Goal: Task Accomplishment & Management: Use online tool/utility

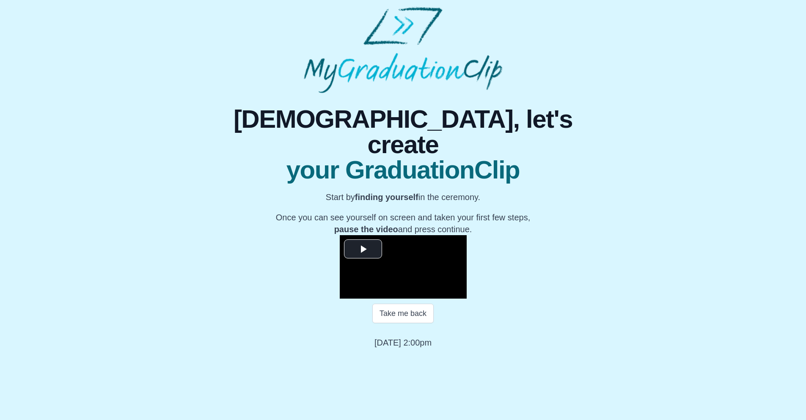
scroll to position [50, 0]
click at [363, 249] on span "Video Player" at bounding box center [363, 249] width 0 height 0
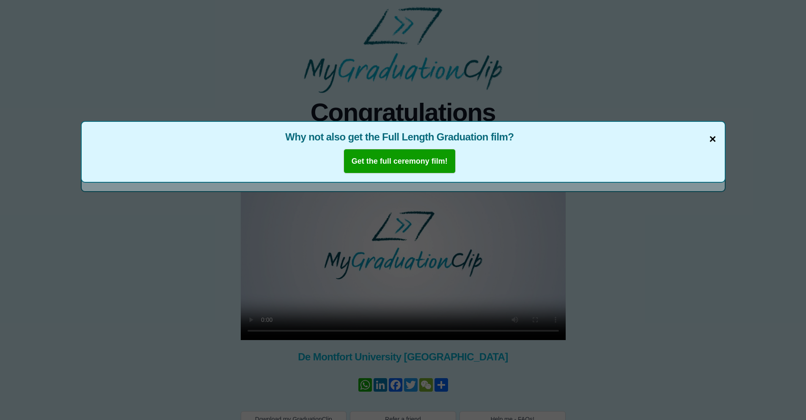
click at [714, 139] on span "×" at bounding box center [712, 139] width 7 height 18
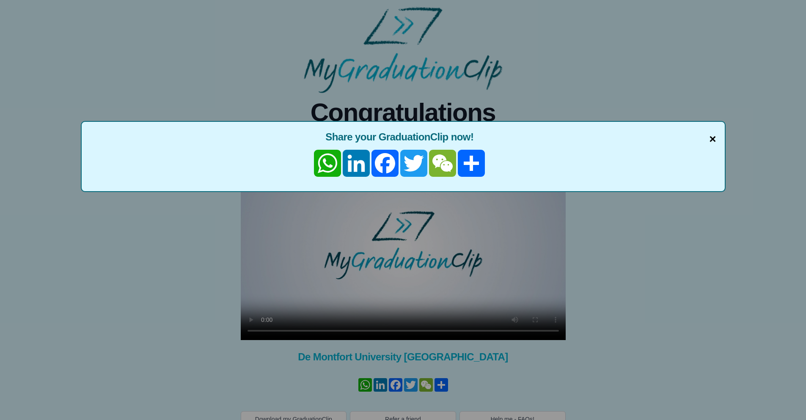
click at [712, 140] on span "×" at bounding box center [712, 139] width 7 height 18
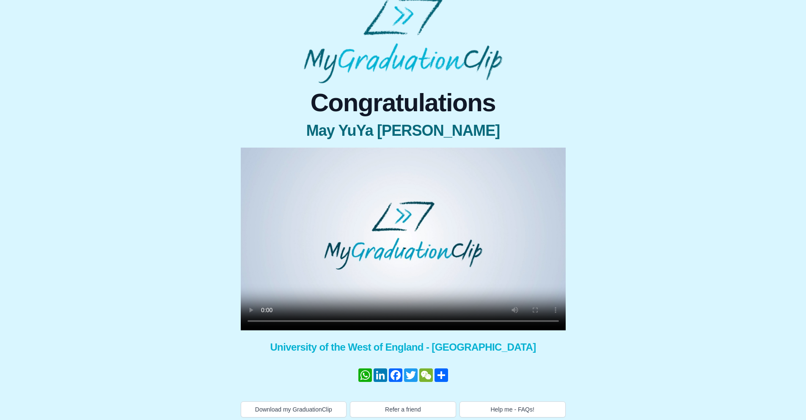
scroll to position [14, 0]
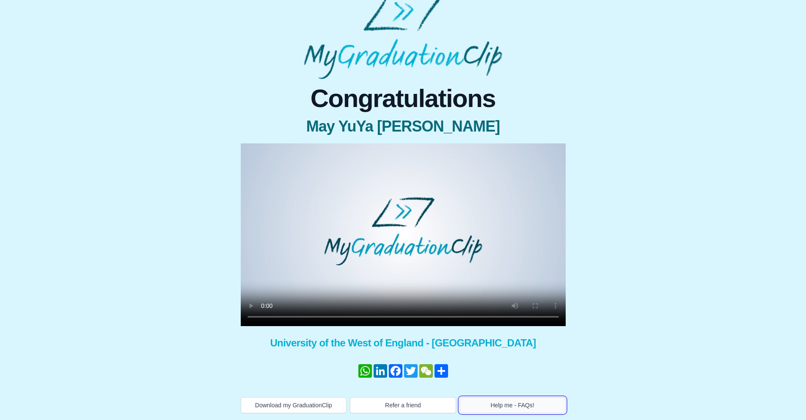
click at [497, 403] on button "Help me - FAQs!" at bounding box center [513, 405] width 106 height 16
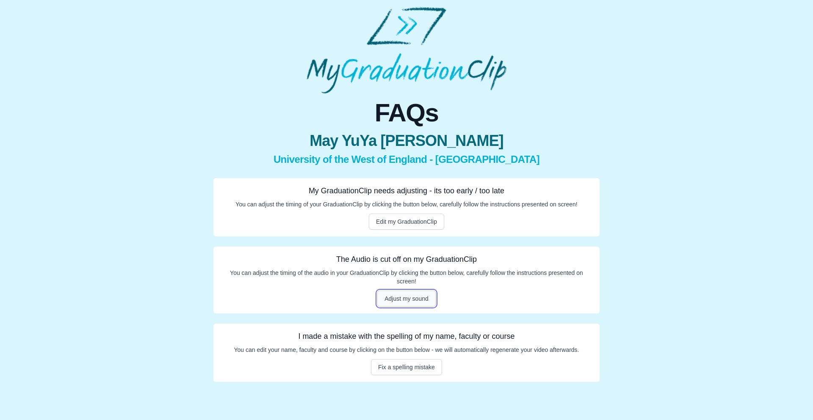
click at [391, 300] on button "Adjust my sound" at bounding box center [406, 299] width 58 height 16
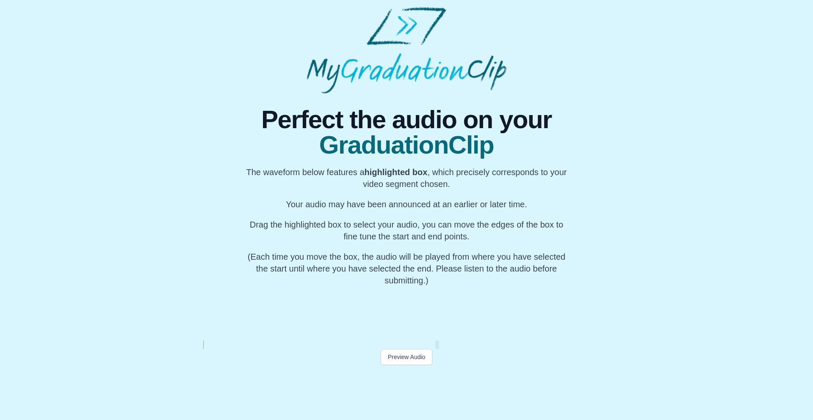
scroll to position [0, 23285]
click at [415, 357] on button "Preview Audio" at bounding box center [406, 357] width 52 height 16
click at [410, 319] on div at bounding box center [409, 313] width 3 height 54
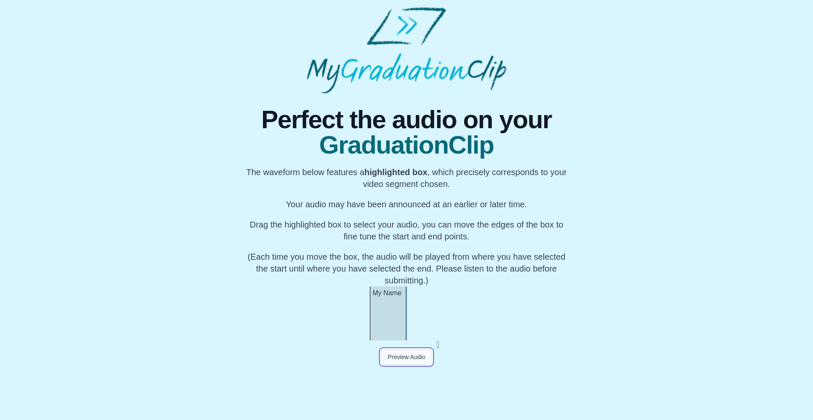
click at [402, 355] on button "Preview Audio" at bounding box center [406, 357] width 52 height 16
click at [406, 357] on button "Preview Audio" at bounding box center [406, 357] width 52 height 16
click at [406, 372] on button "Submit" at bounding box center [406, 373] width 33 height 16
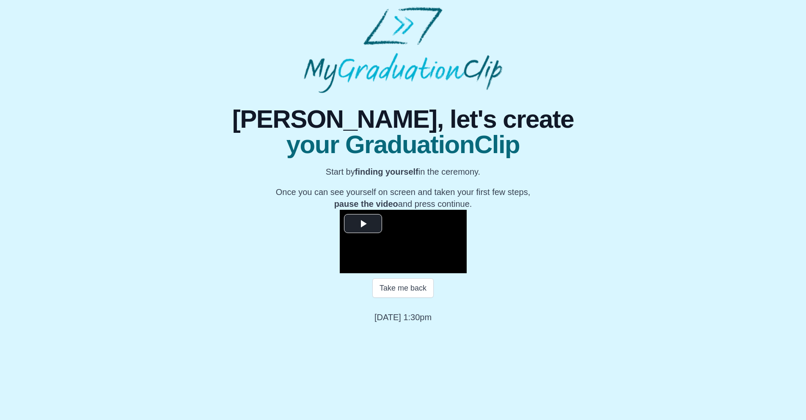
scroll to position [50, 0]
click at [363, 223] on span "Video Player" at bounding box center [363, 223] width 0 height 0
click at [348, 267] on span "Video Player" at bounding box center [348, 267] width 0 height 0
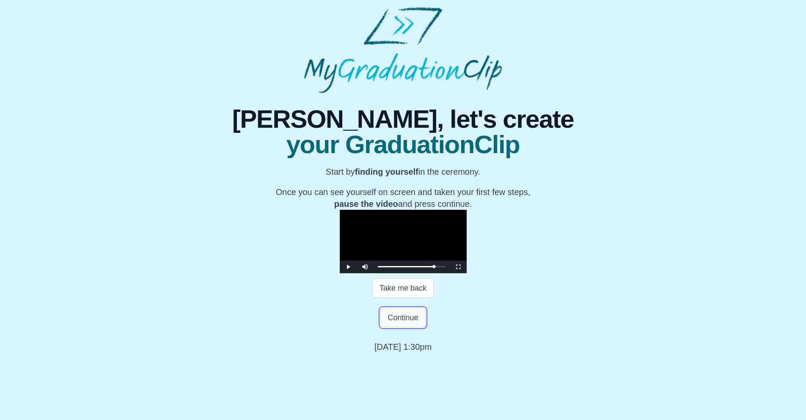
click at [392, 328] on button "Continue" at bounding box center [402, 317] width 45 height 19
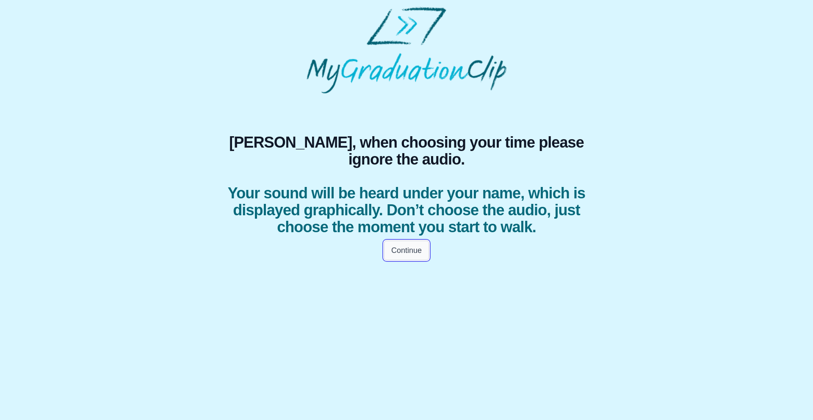
click at [418, 260] on button "Continue" at bounding box center [406, 250] width 45 height 19
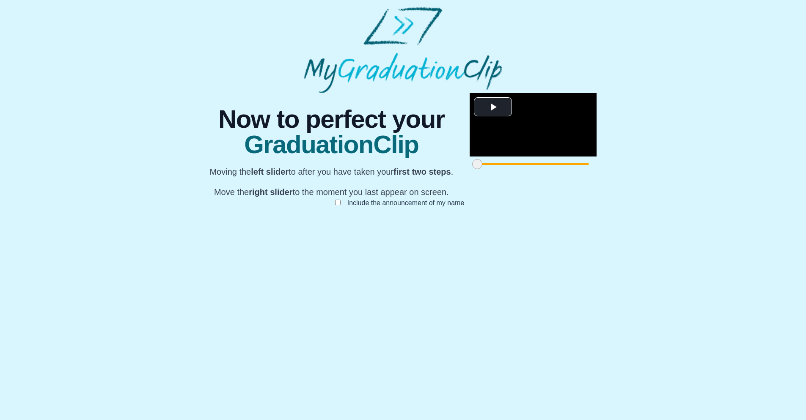
scroll to position [29, 0]
drag, startPoint x: 229, startPoint y: 381, endPoint x: 279, endPoint y: 383, distance: 50.4
click at [516, 169] on span at bounding box center [521, 164] width 10 height 10
drag, startPoint x: 283, startPoint y: 375, endPoint x: 304, endPoint y: 368, distance: 22.5
click at [470, 172] on div "**********" at bounding box center [533, 132] width 127 height 79
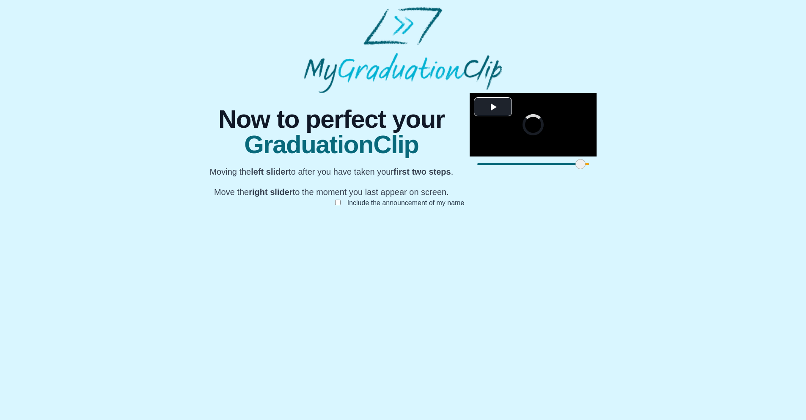
drag, startPoint x: 306, startPoint y: 383, endPoint x: 332, endPoint y: 387, distance: 26.9
click at [573, 172] on div at bounding box center [580, 164] width 15 height 15
drag, startPoint x: 335, startPoint y: 376, endPoint x: 328, endPoint y: 376, distance: 6.8
click at [569, 169] on span at bounding box center [574, 164] width 10 height 10
drag, startPoint x: 576, startPoint y: 378, endPoint x: 466, endPoint y: 378, distance: 109.6
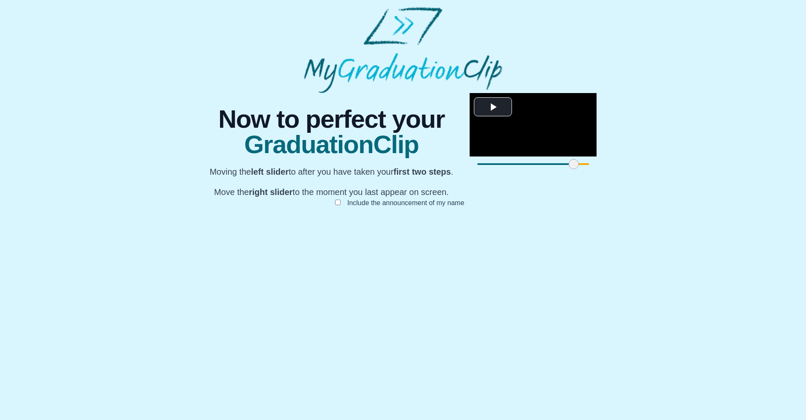
click at [708, 169] on span at bounding box center [713, 164] width 10 height 10
drag, startPoint x: 477, startPoint y: 380, endPoint x: 489, endPoint y: 380, distance: 12.3
click at [728, 169] on span at bounding box center [733, 164] width 10 height 10
drag, startPoint x: 489, startPoint y: 380, endPoint x: 508, endPoint y: 382, distance: 18.7
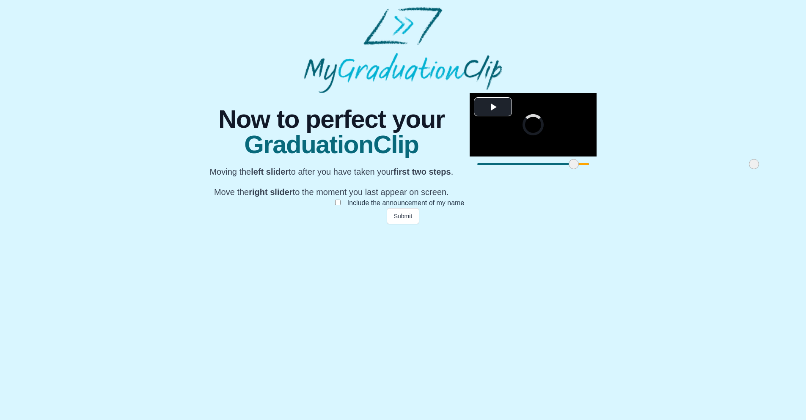
click at [749, 169] on span at bounding box center [754, 164] width 10 height 10
click at [752, 169] on span at bounding box center [757, 164] width 10 height 10
click at [399, 224] on button "Submit" at bounding box center [403, 216] width 33 height 16
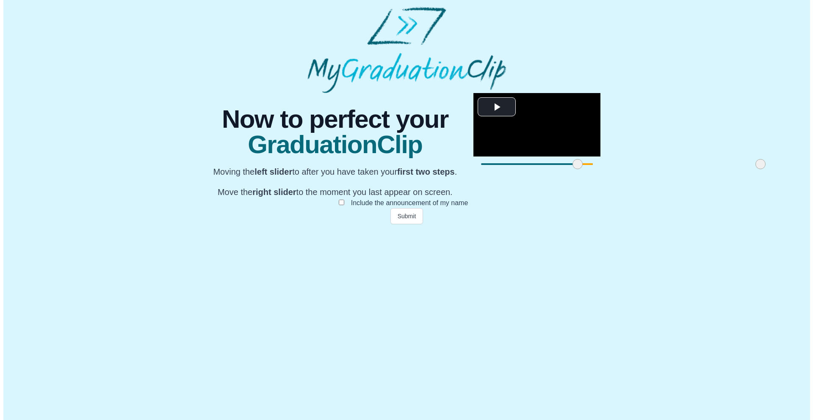
scroll to position [0, 0]
